Goal: Task Accomplishment & Management: Complete application form

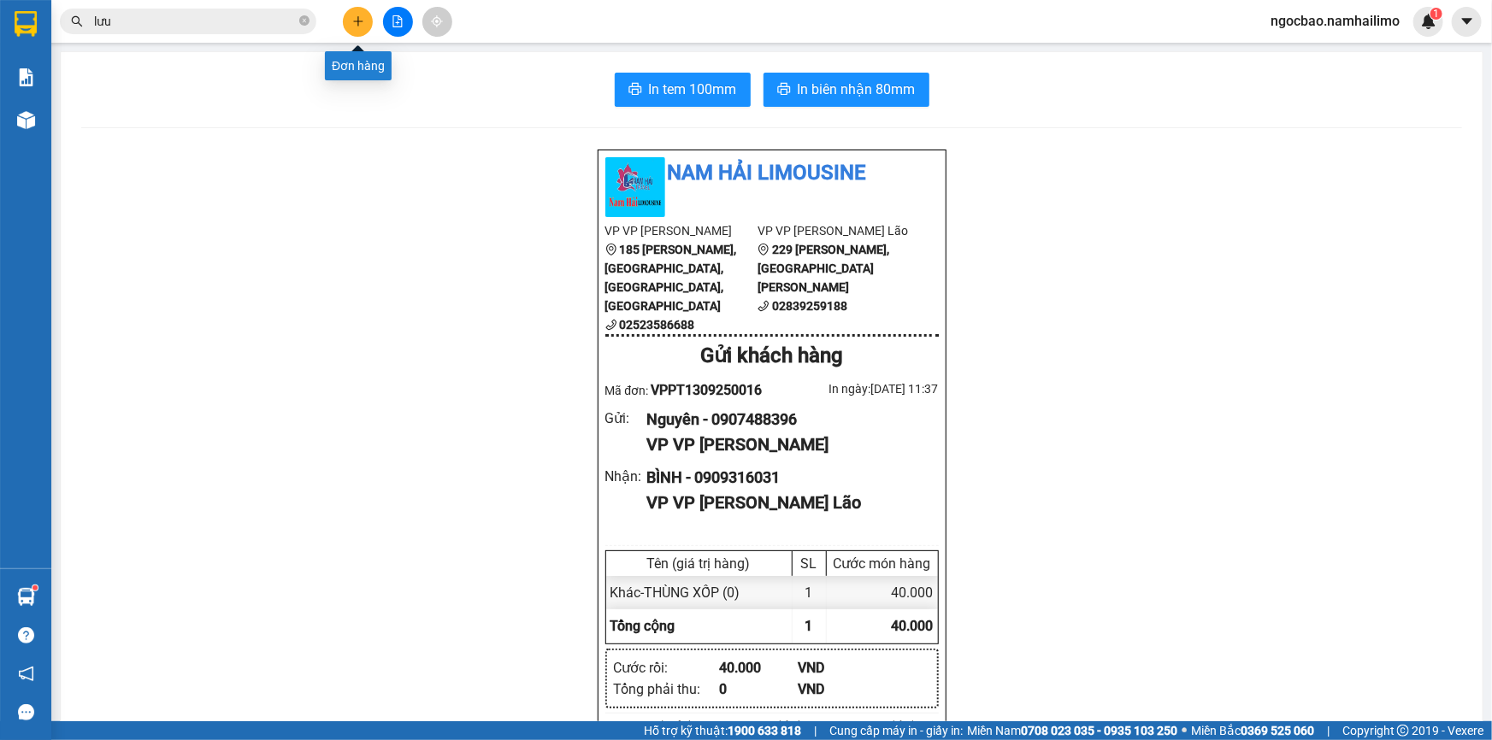
click at [359, 20] on icon "plus" at bounding box center [358, 21] width 12 height 12
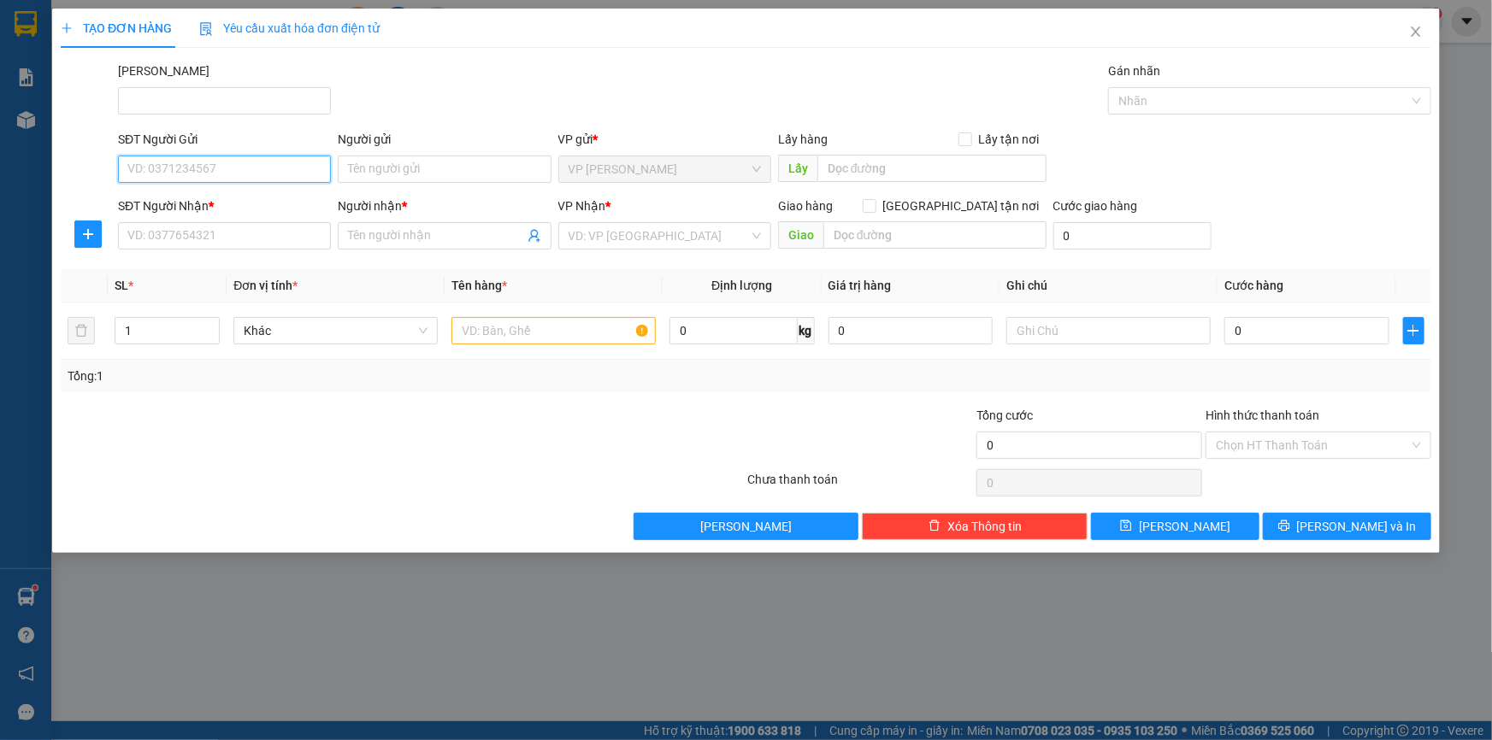
click at [198, 171] on input "SĐT Người Gửi" at bounding box center [224, 169] width 213 height 27
click at [290, 207] on div "0967379676 - Lệ" at bounding box center [224, 203] width 192 height 19
type input "0967379676"
type input "Lệ"
type input "0975501831"
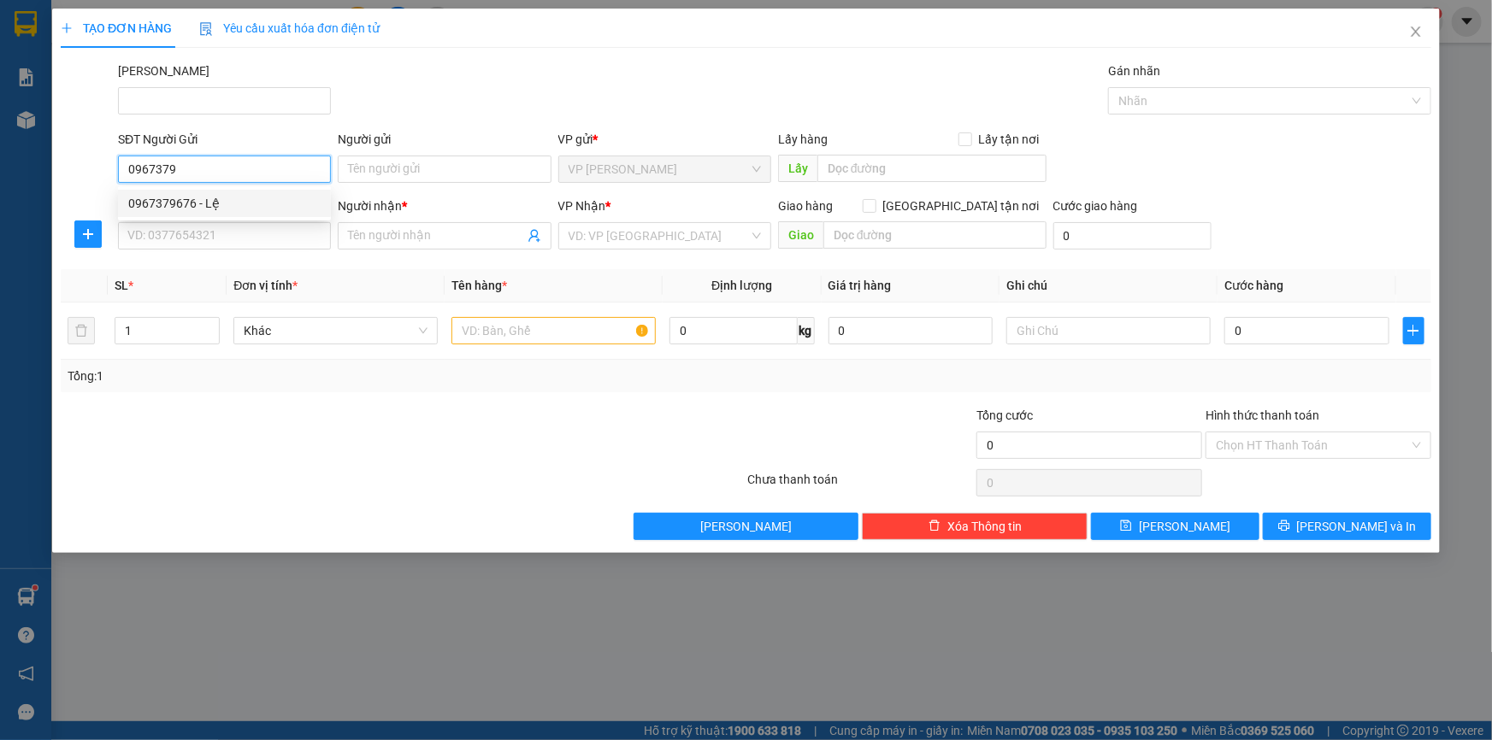
type input "ANH TÀI"
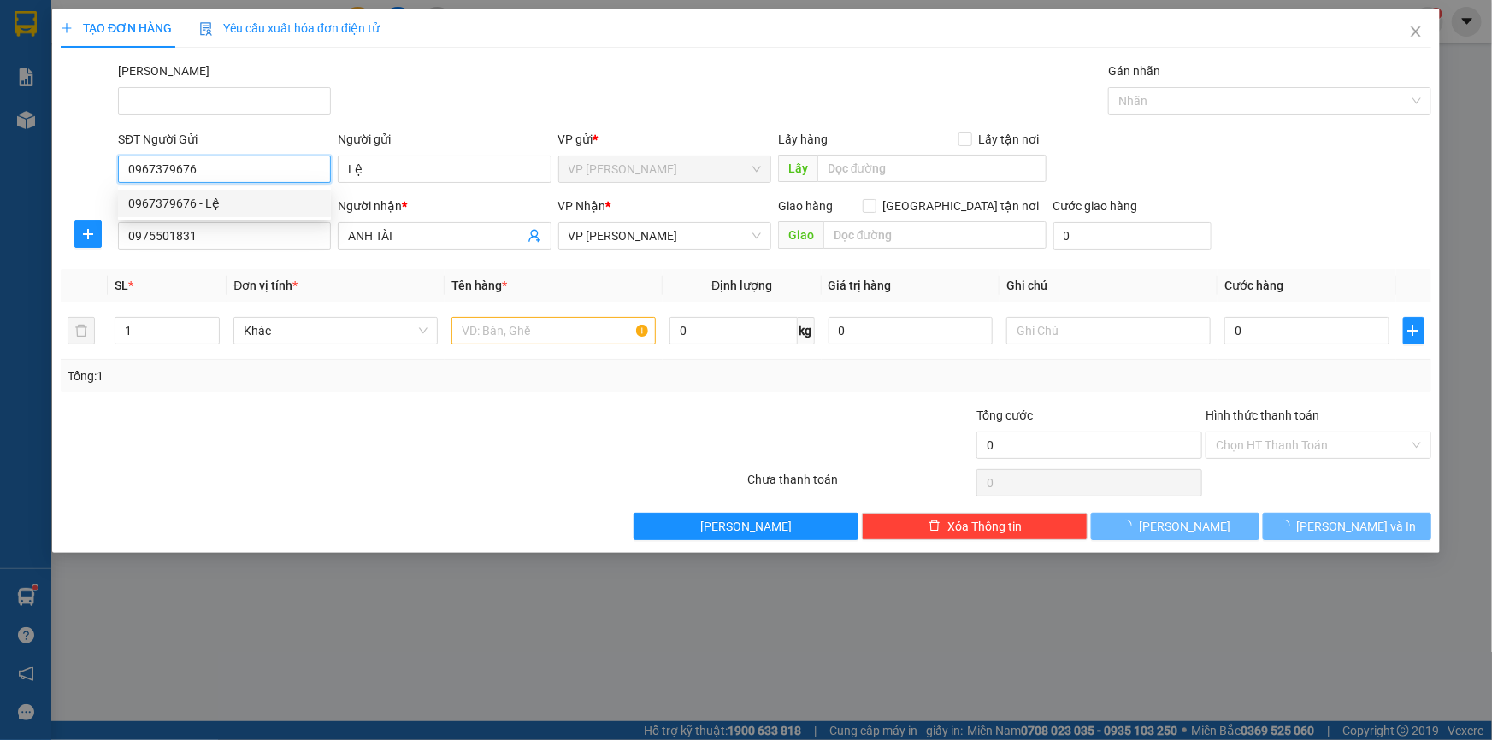
type input "30.000"
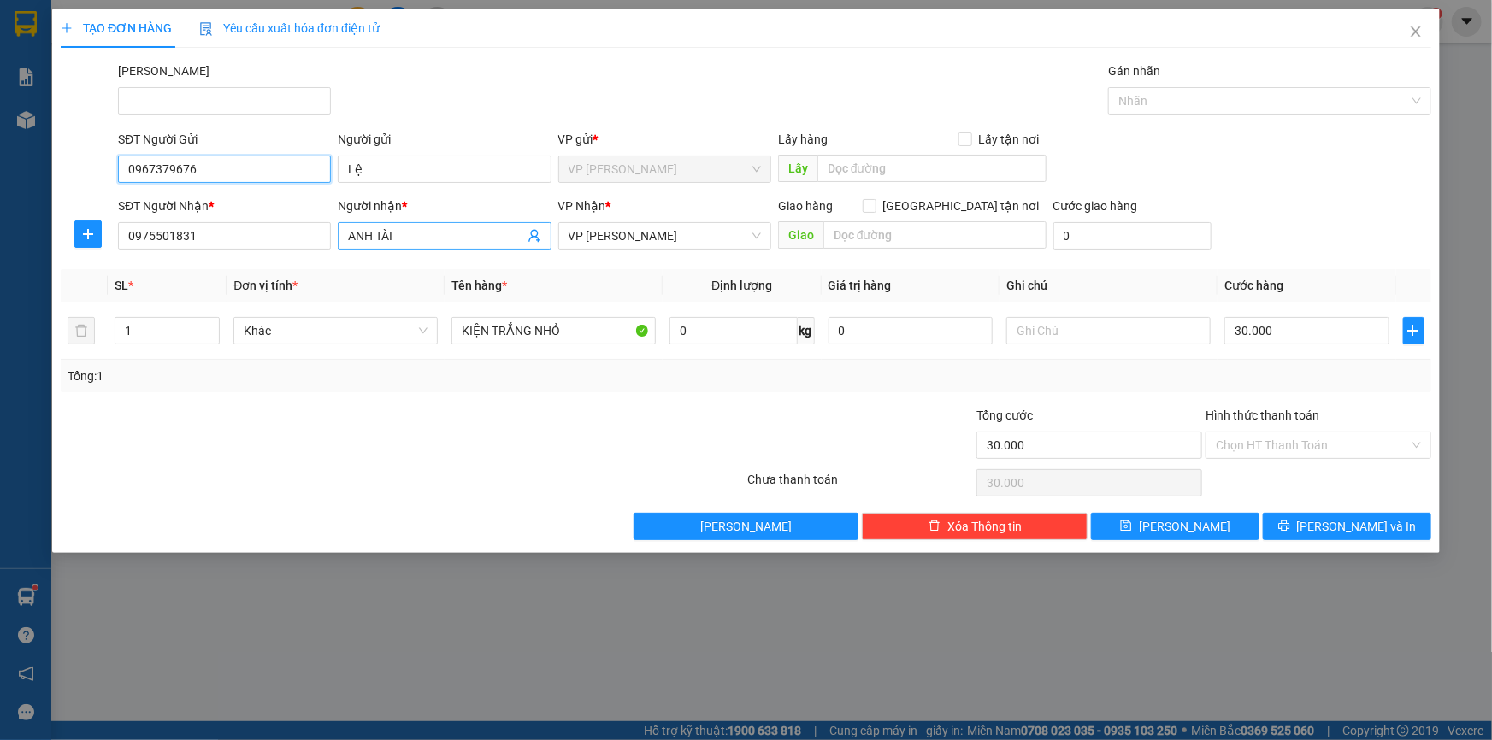
type input "0967379676"
drag, startPoint x: 367, startPoint y: 222, endPoint x: 327, endPoint y: 233, distance: 41.7
click at [328, 232] on div "SĐT Người Nhận * 0975501831 Người nhận * ANH TÀI VP Nhận * VP [PERSON_NAME] Lã…" at bounding box center [775, 227] width 1320 height 60
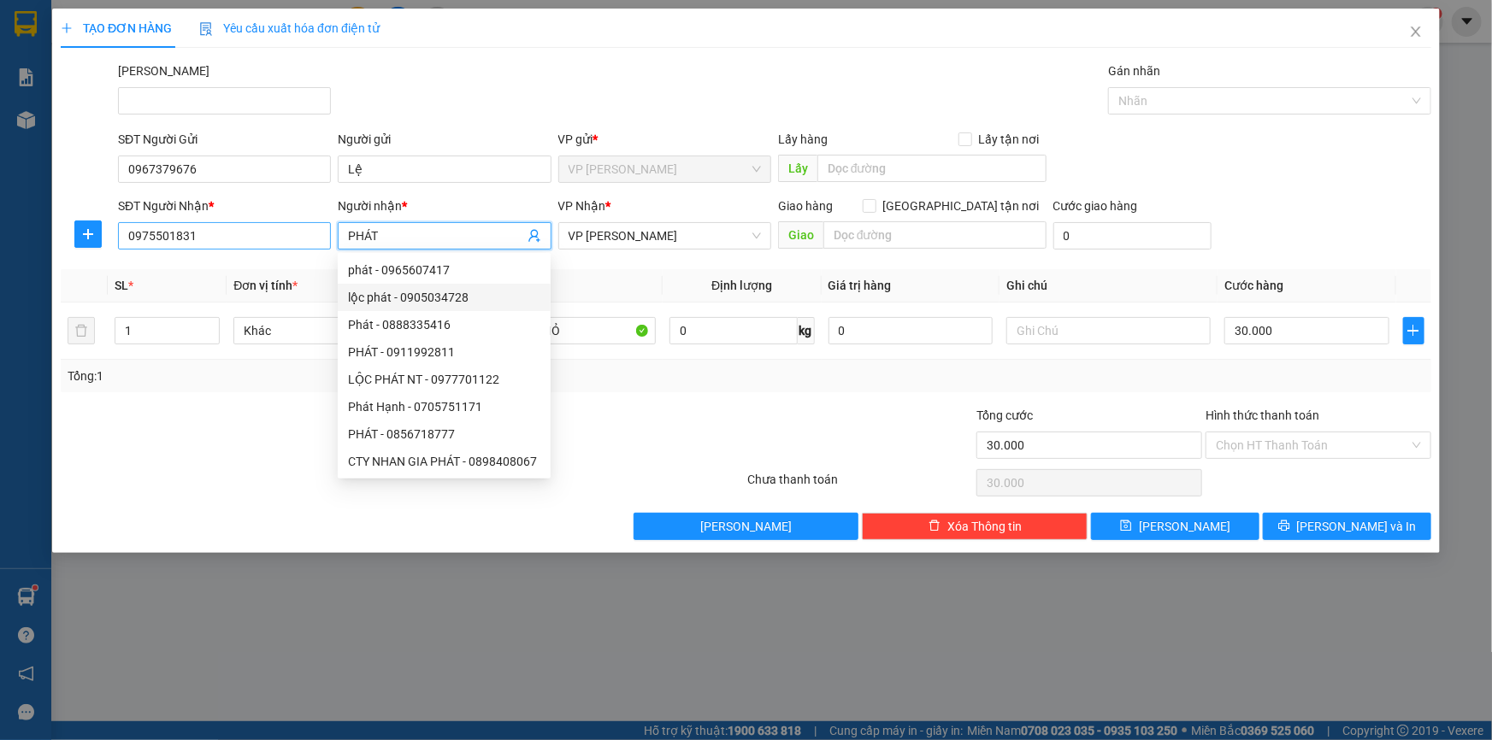
type input "PHÁT"
click at [221, 239] on input "0975501831" at bounding box center [224, 235] width 213 height 27
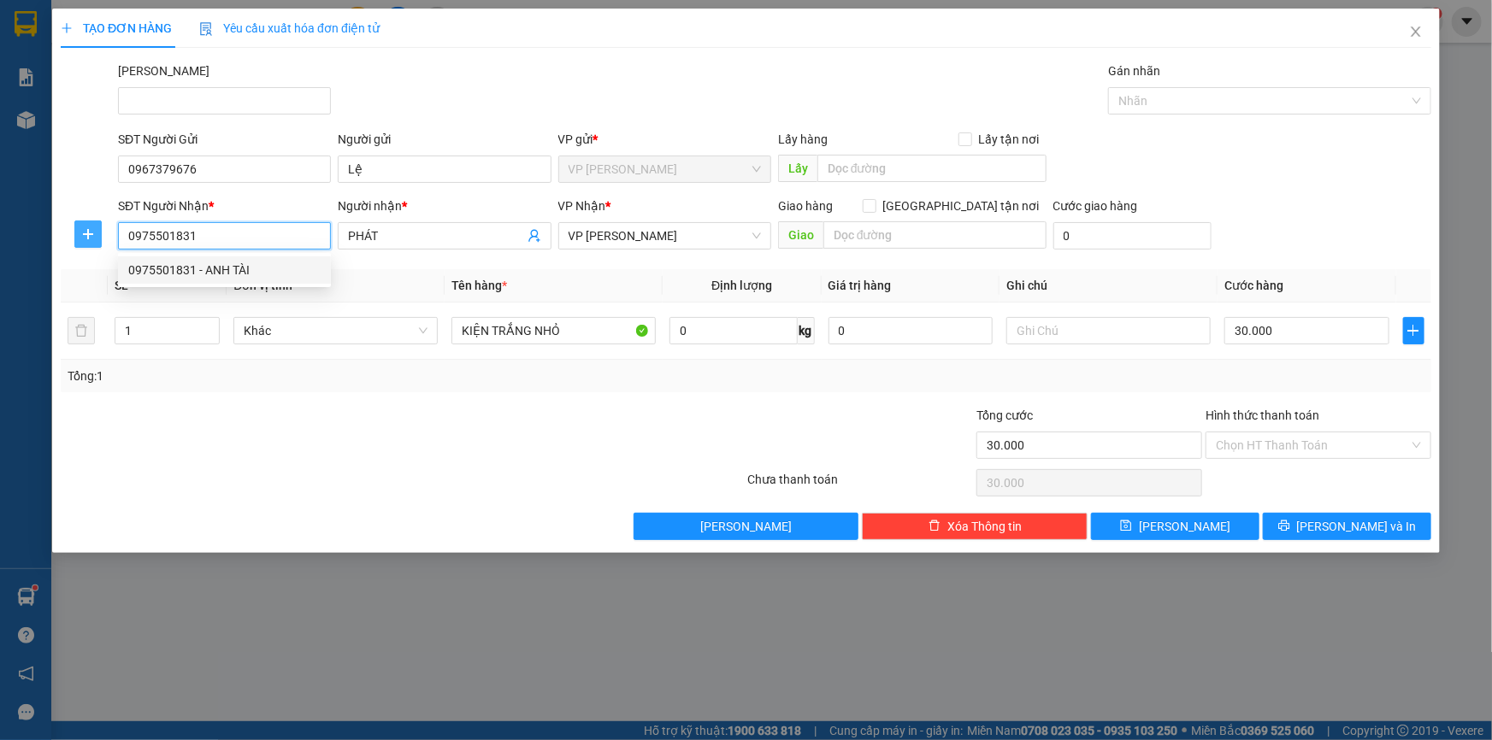
drag, startPoint x: 208, startPoint y: 239, endPoint x: 93, endPoint y: 232, distance: 114.8
click at [93, 232] on div "SĐT Người Nhận * 0975501831 Người nhận * PHÁT VP Nhận * VP [PERSON_NAME] Lão Gi…" at bounding box center [746, 227] width 1374 height 60
type input "0378388900"
click at [263, 267] on div "0378388900 - phát" at bounding box center [224, 270] width 192 height 19
type input "phát"
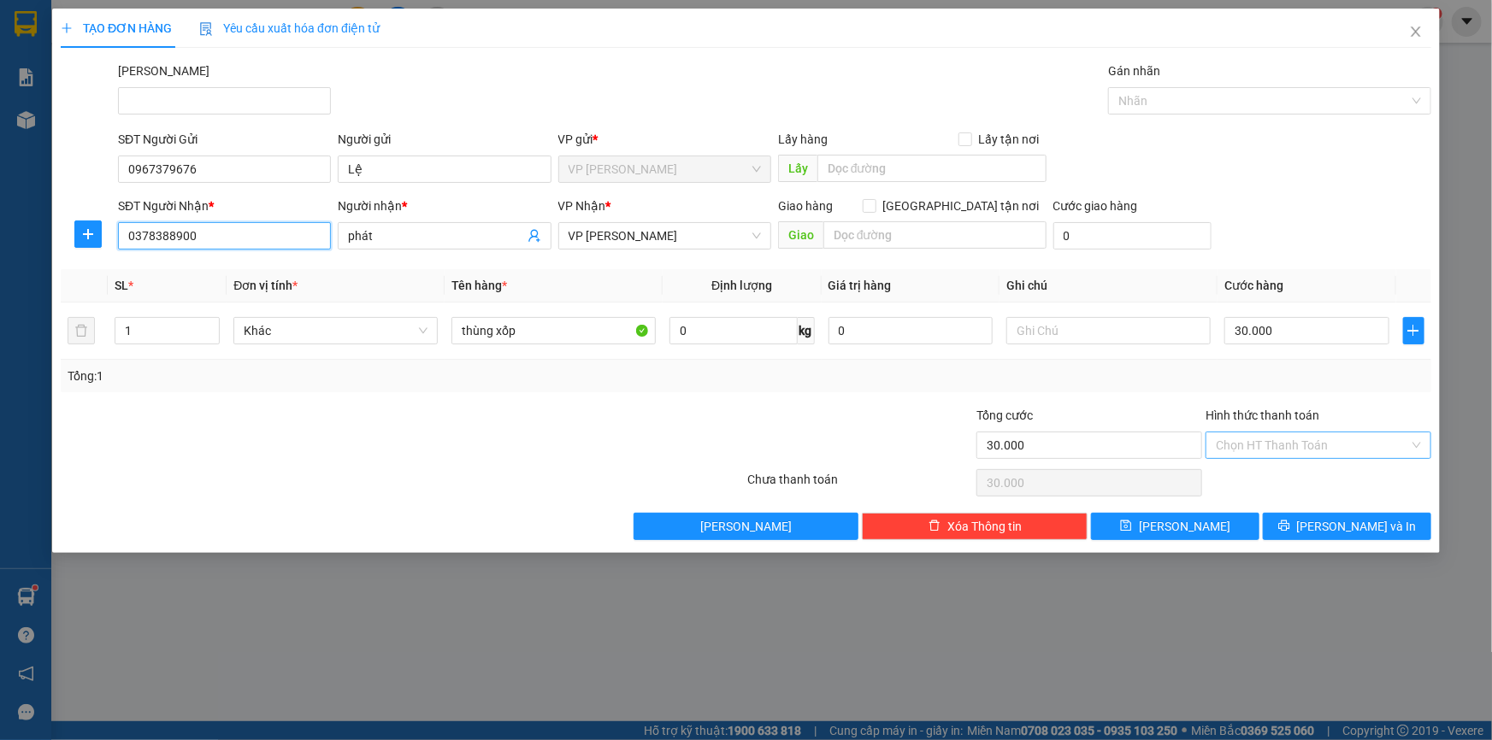
type input "0378388900"
click at [1265, 445] on input "Hình thức thanh toán" at bounding box center [1312, 446] width 193 height 26
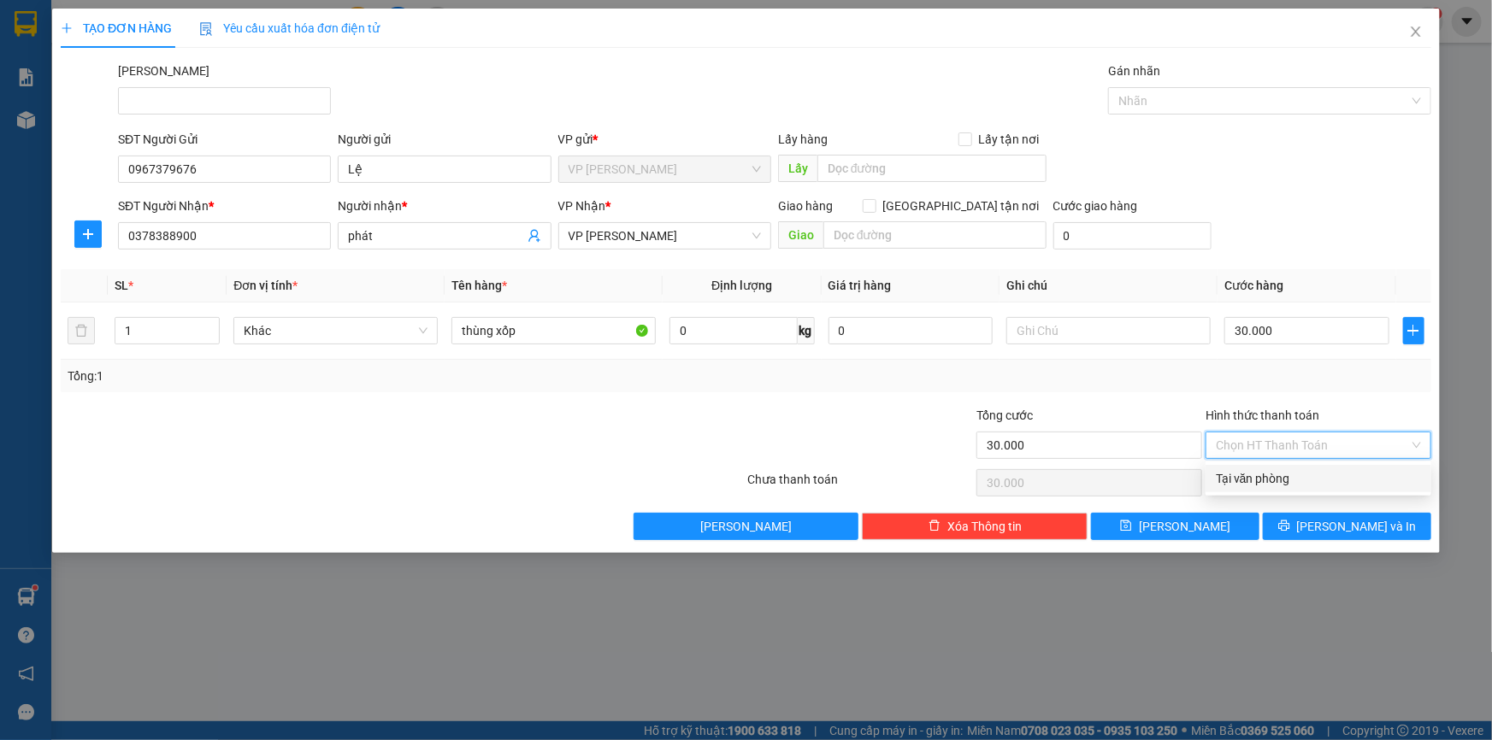
click at [1238, 478] on div "Tại văn phòng" at bounding box center [1318, 478] width 205 height 19
type input "0"
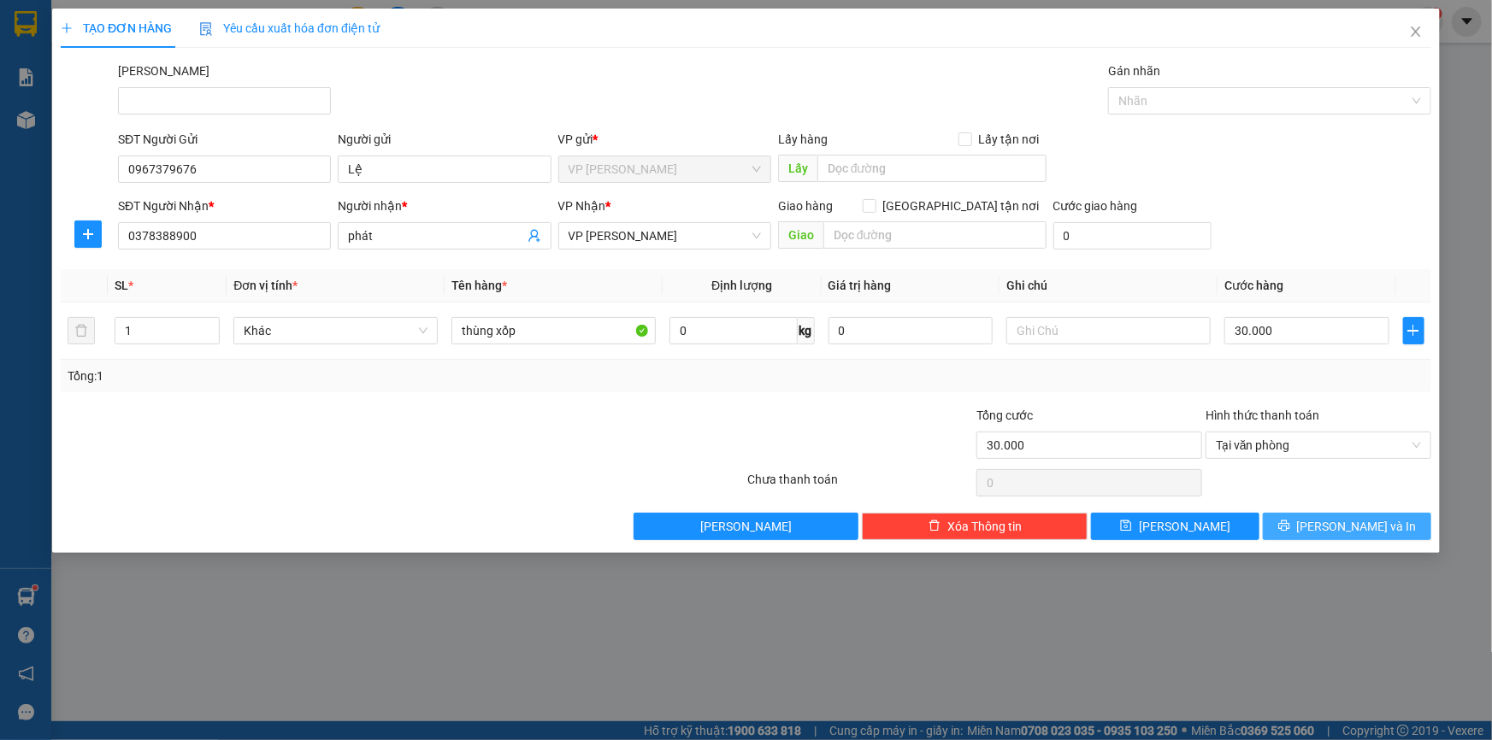
click at [1297, 527] on button "Lưu và In" at bounding box center [1347, 526] width 168 height 27
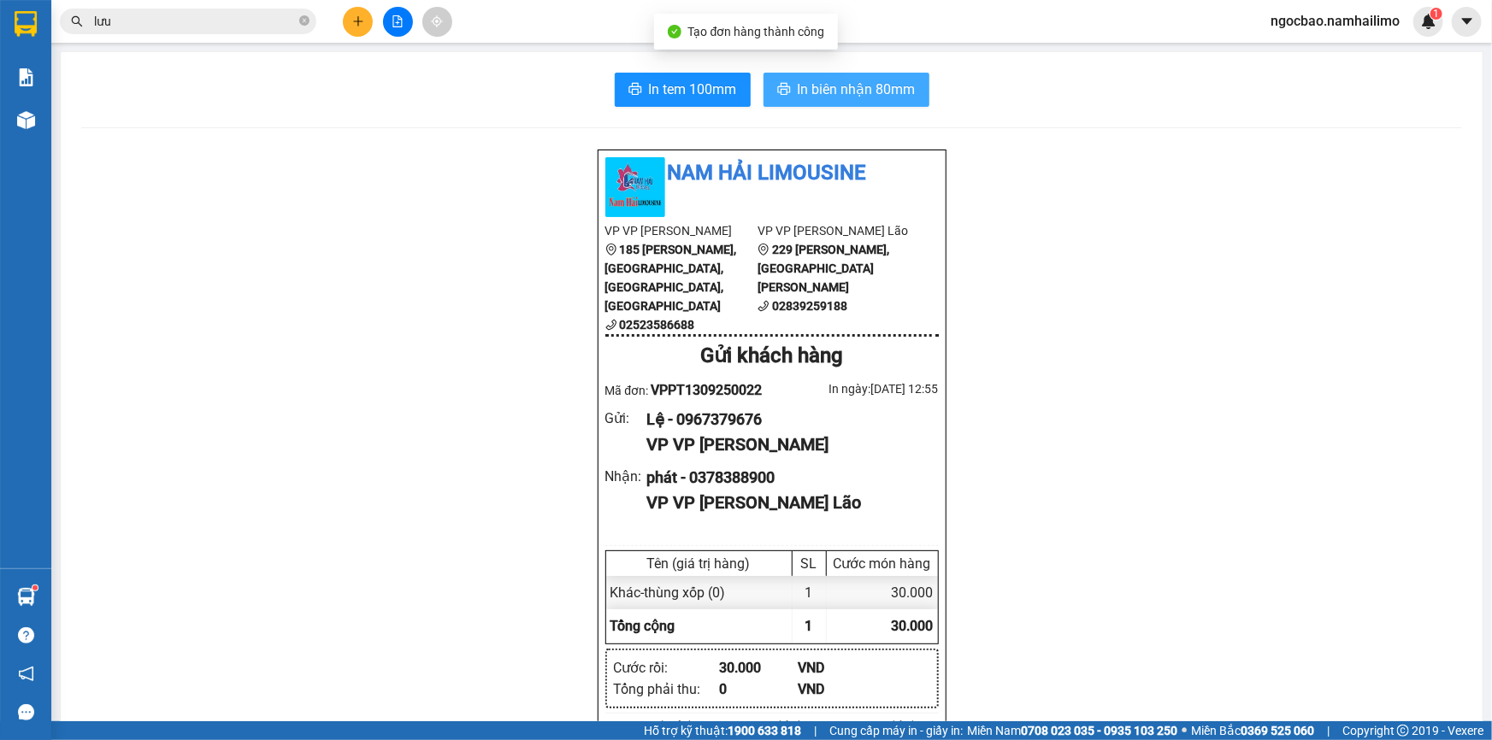
click at [863, 97] on span "In biên nhận 80mm" at bounding box center [857, 89] width 118 height 21
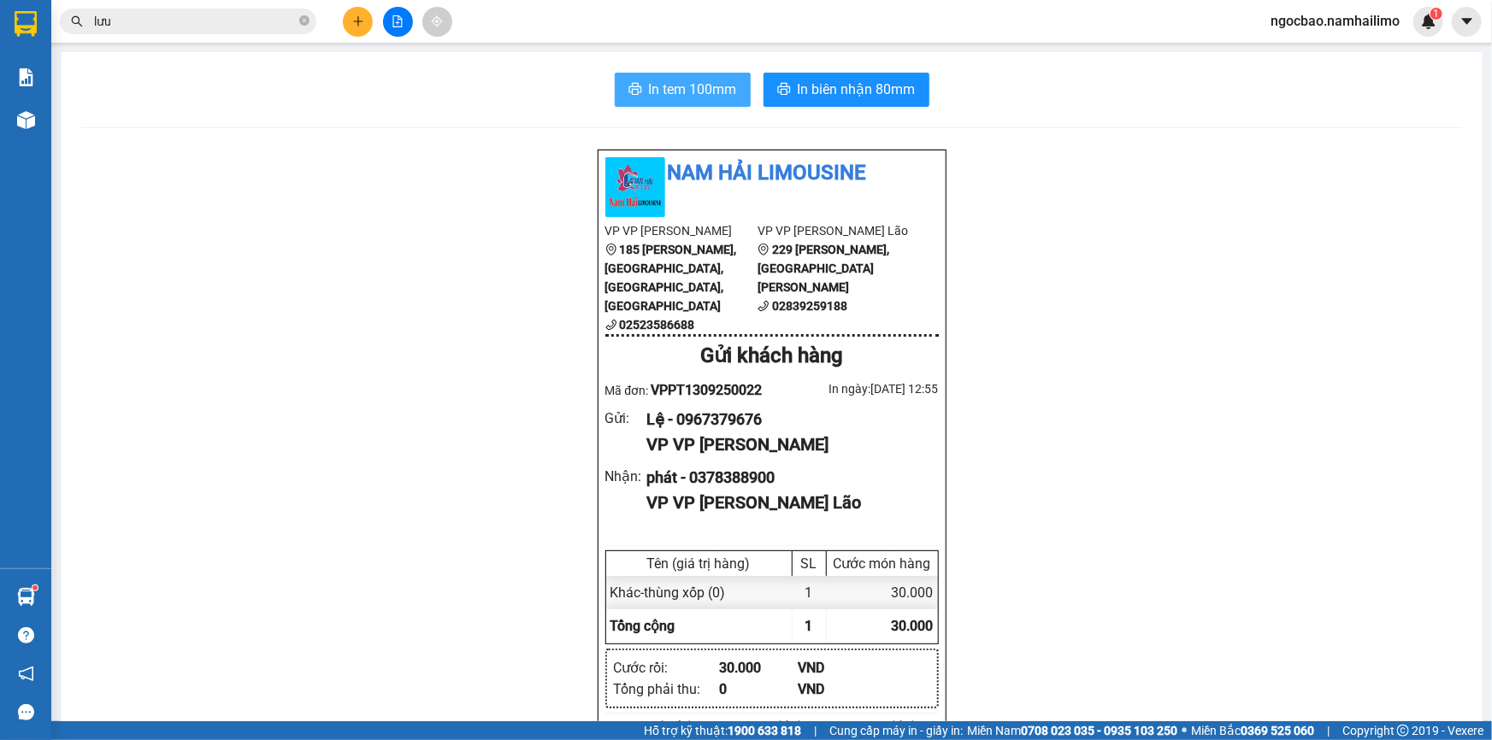
click at [704, 77] on button "In tem 100mm" at bounding box center [683, 90] width 136 height 34
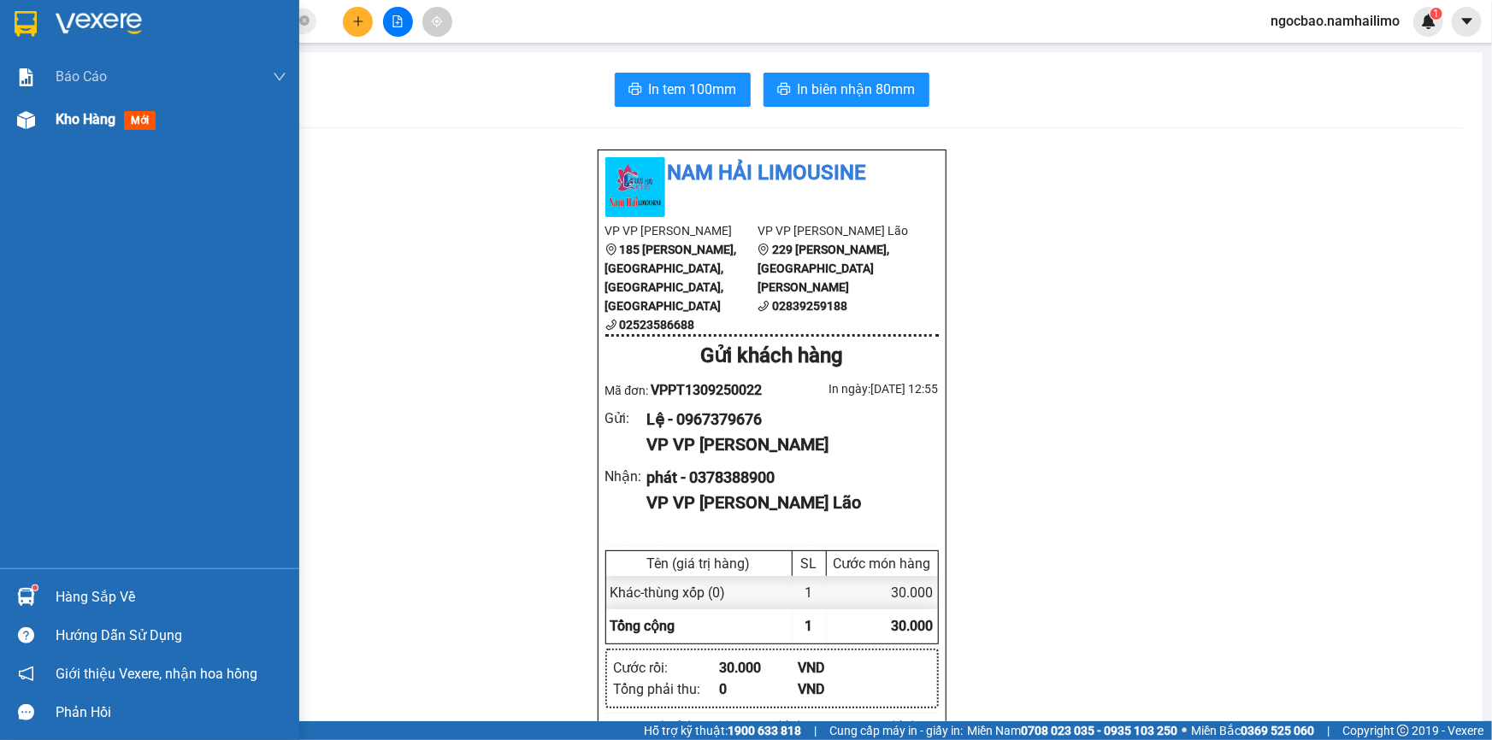
click at [94, 124] on span "Kho hàng" at bounding box center [86, 119] width 60 height 16
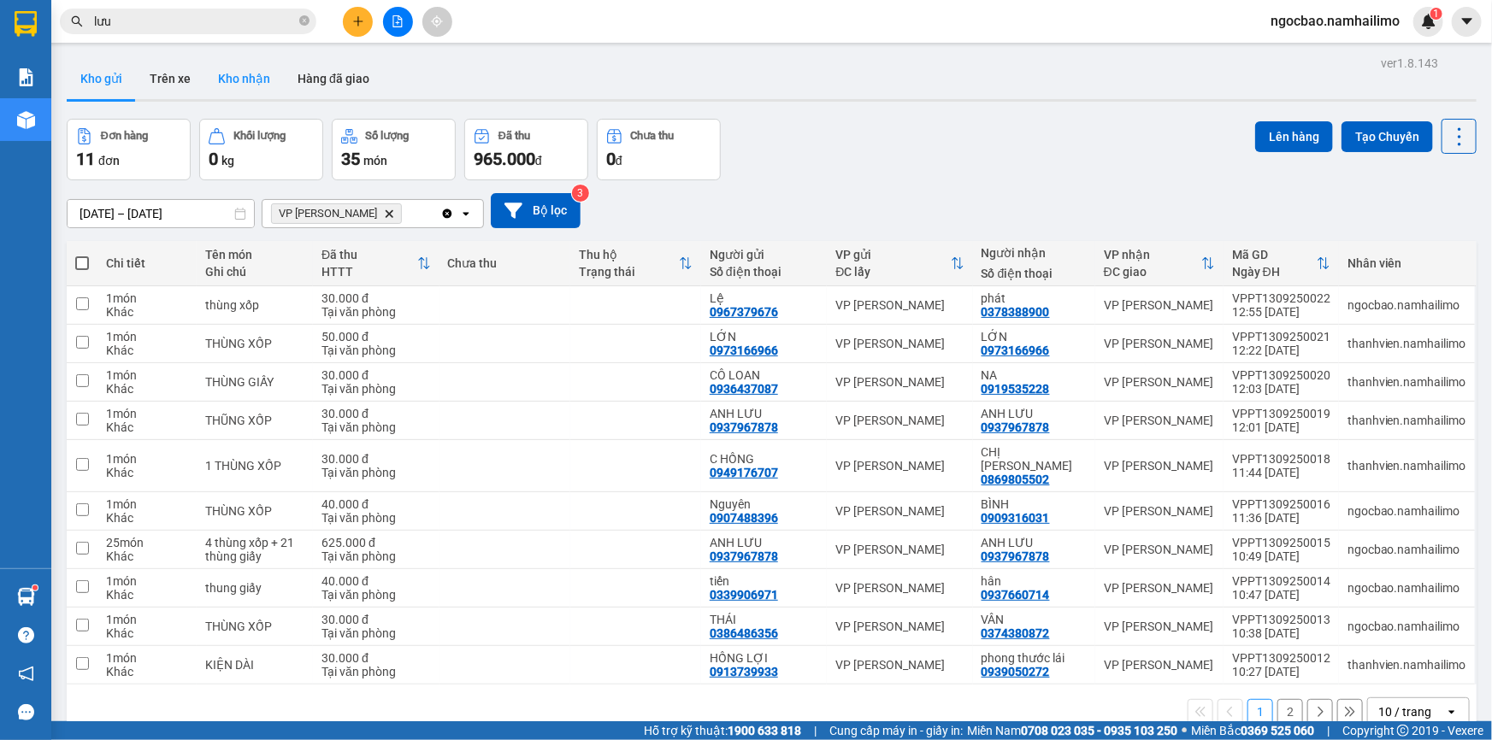
click at [236, 80] on button "Kho nhận" at bounding box center [244, 78] width 80 height 41
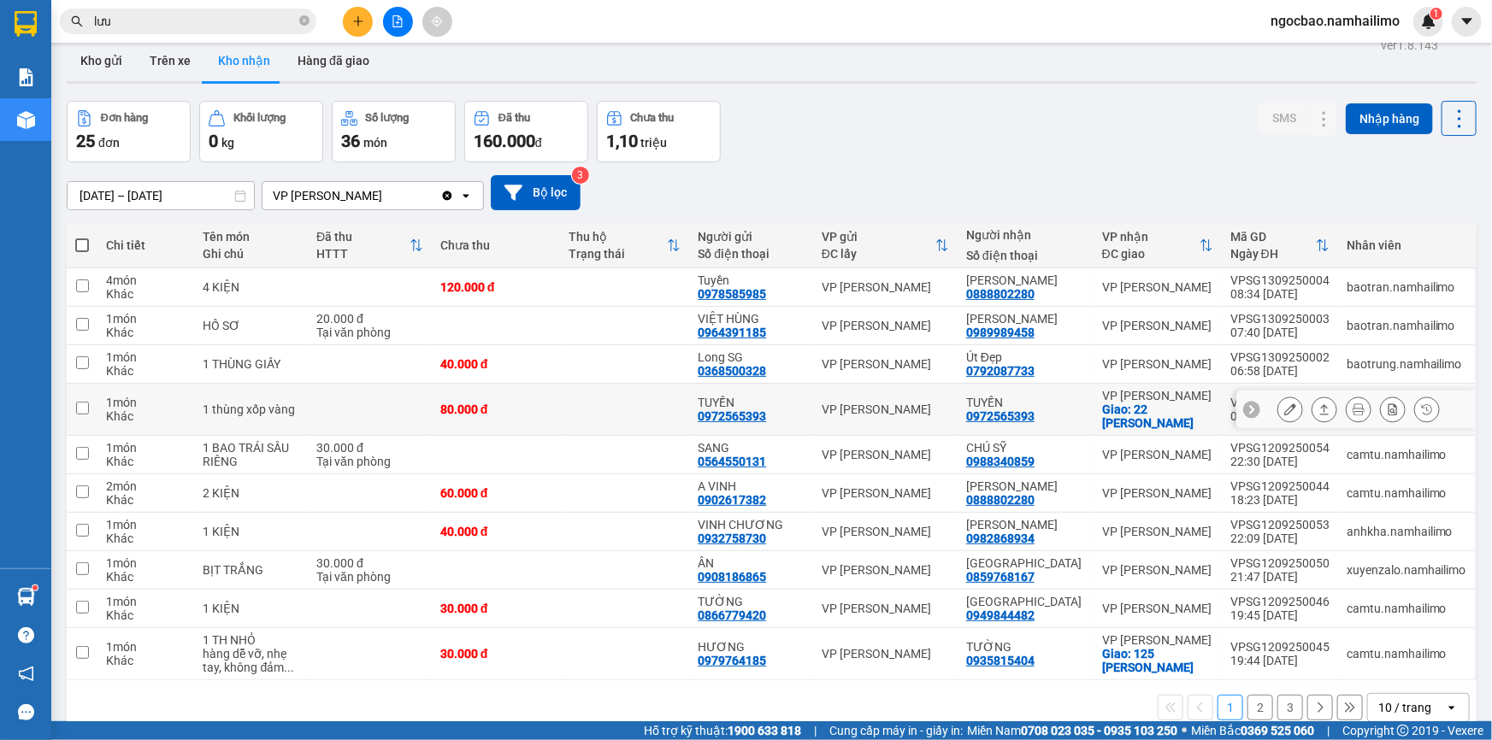
scroll to position [78, 0]
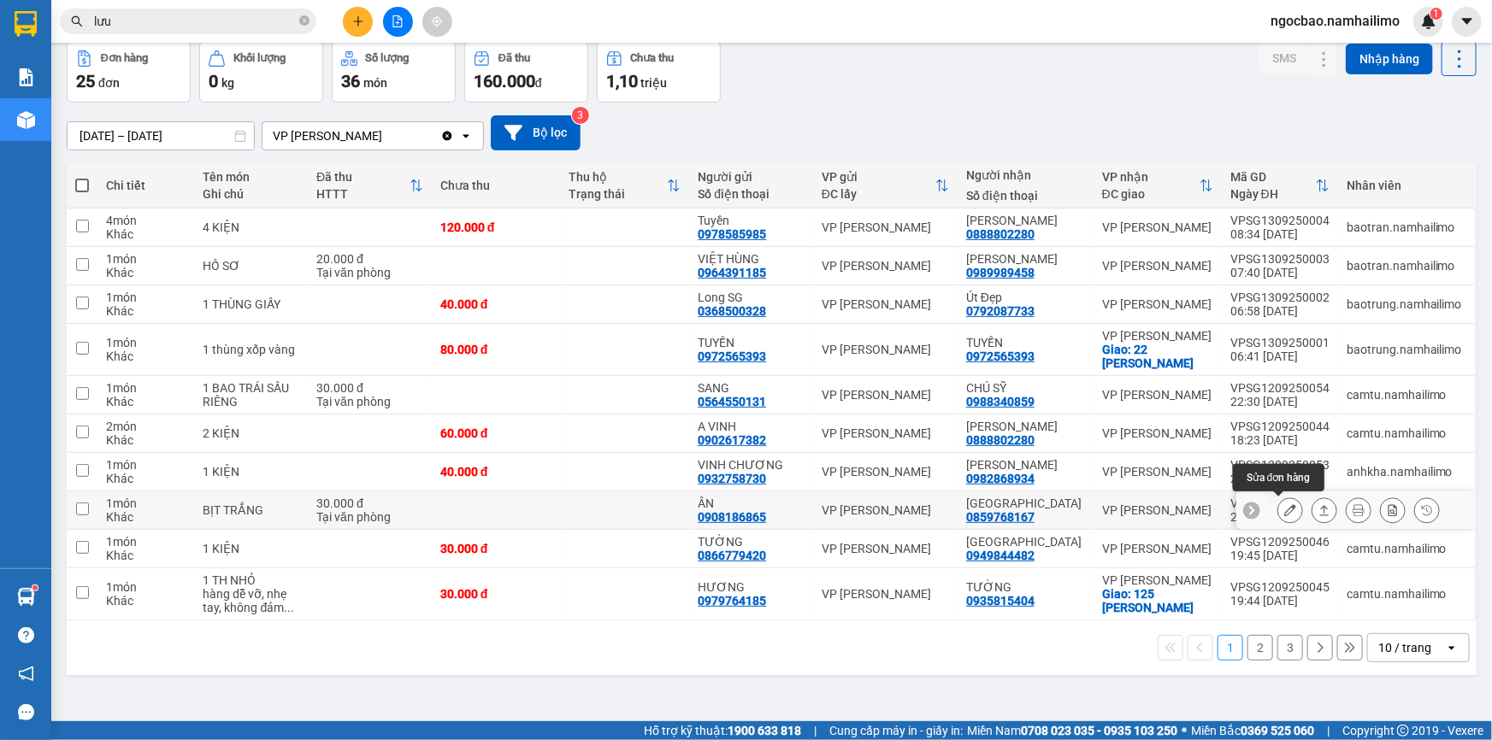
click at [1284, 512] on icon at bounding box center [1290, 510] width 12 height 12
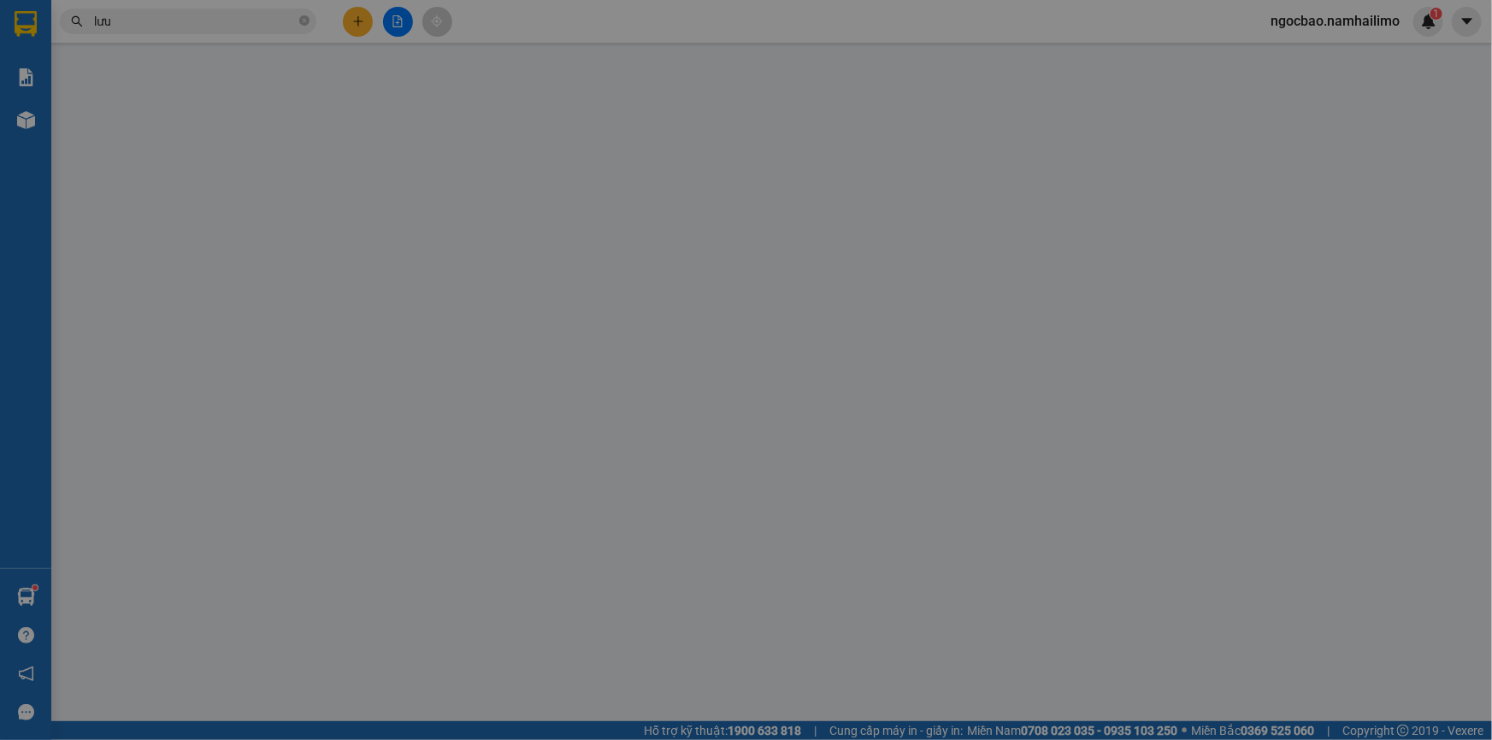
type input "0908186865"
type input "ÂN"
type input "0859768167"
type input "CẨM TIÊN"
type input "30.000"
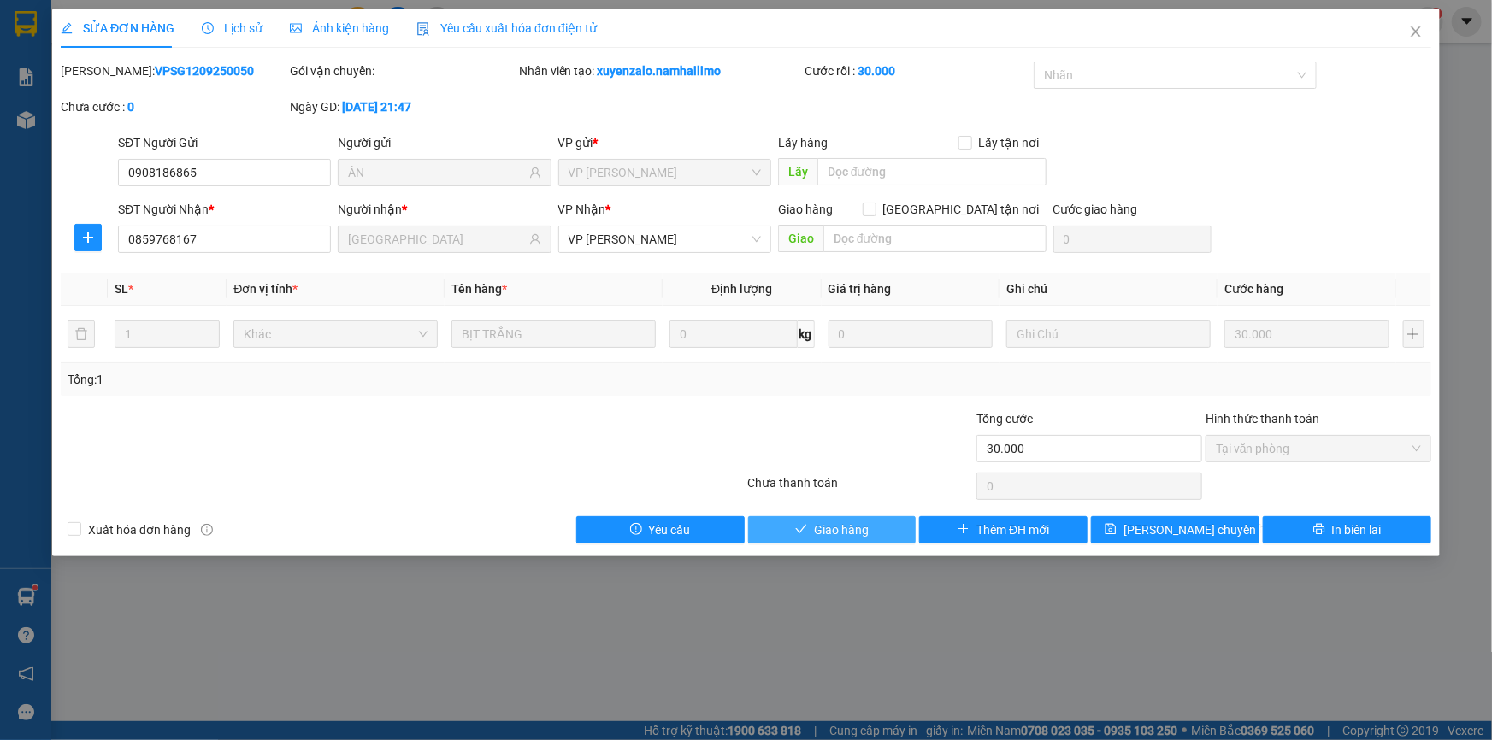
click at [858, 524] on span "Giao hàng" at bounding box center [841, 530] width 55 height 19
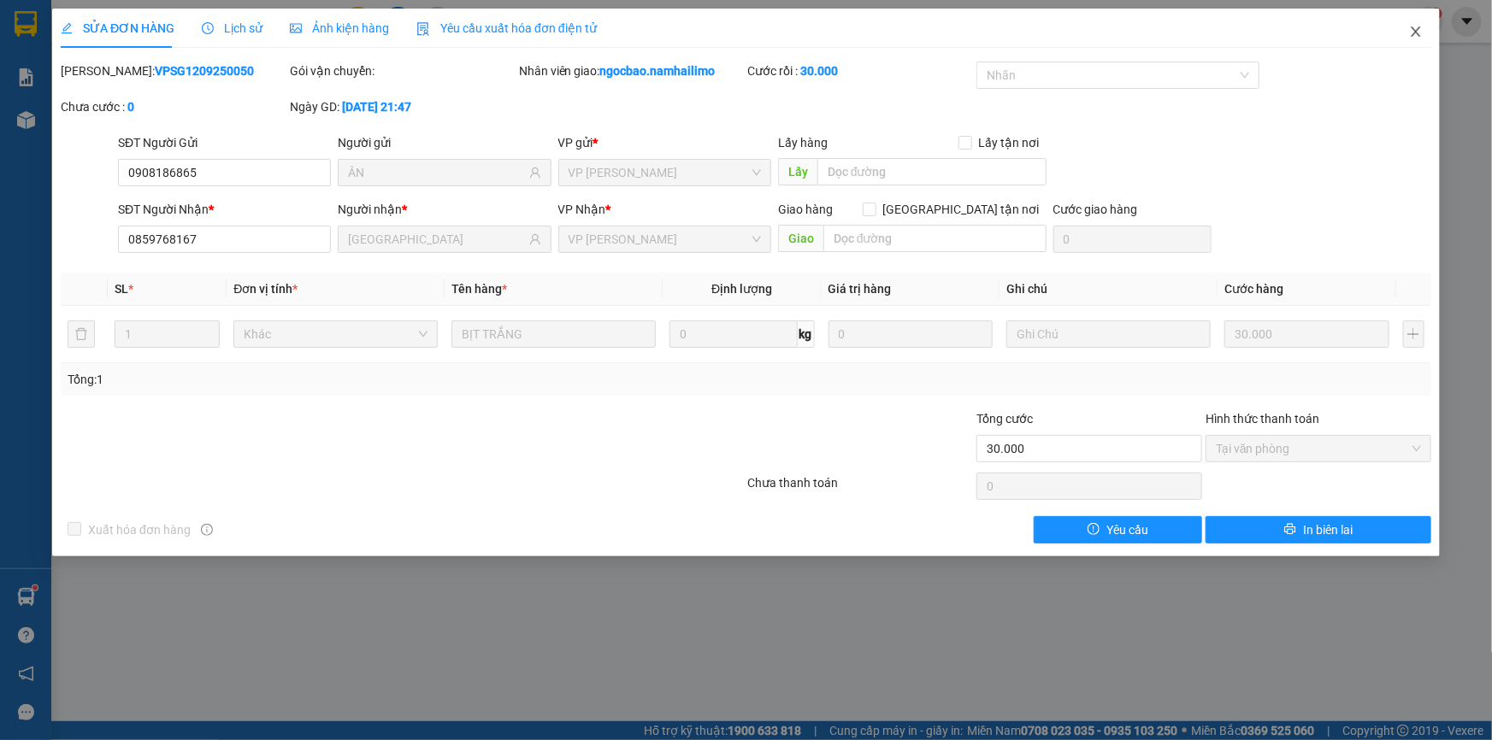
click at [1416, 33] on icon "close" at bounding box center [1415, 32] width 9 height 10
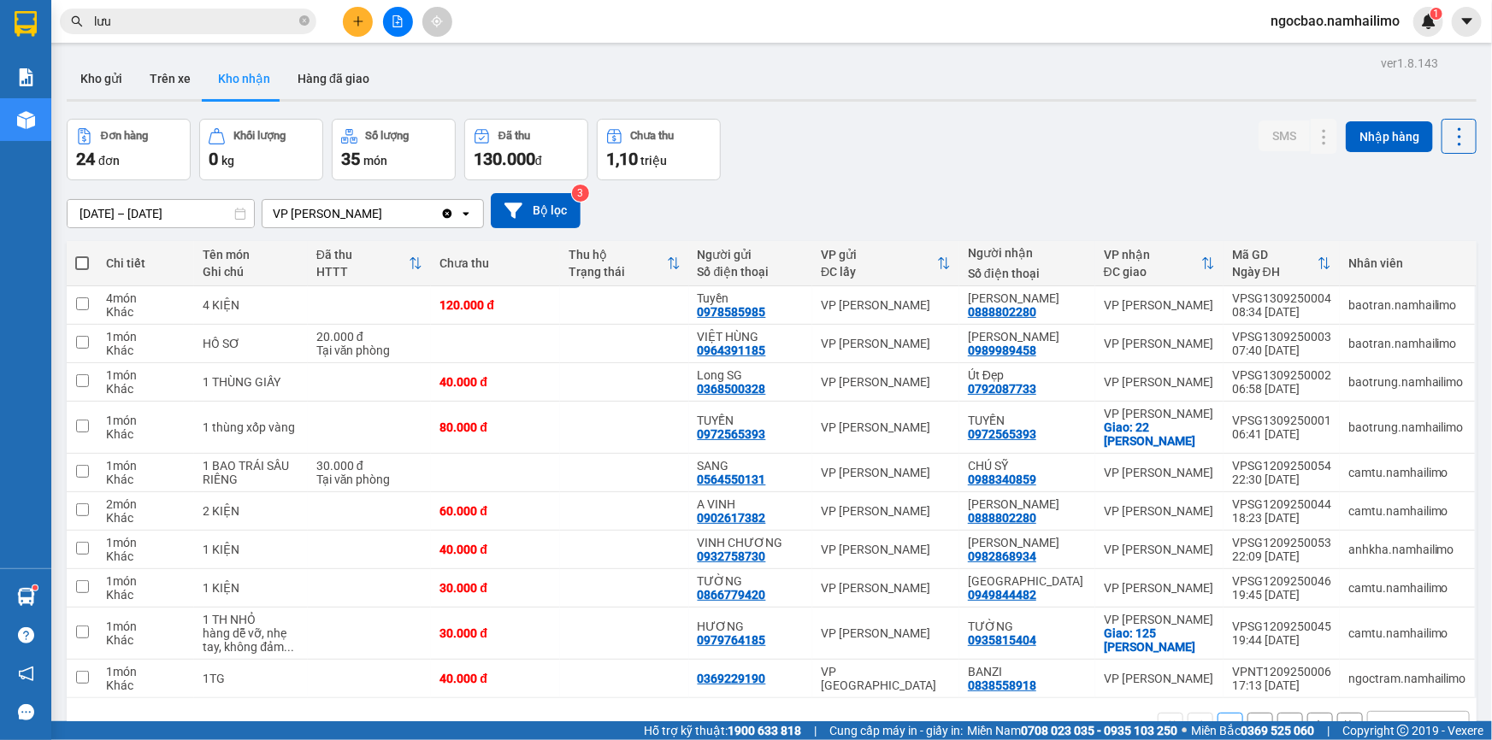
click at [1361, 20] on span "ngocbao.namhailimo" at bounding box center [1335, 20] width 156 height 21
click at [1347, 54] on span "Đăng xuất" at bounding box center [1342, 53] width 121 height 19
